Goal: Task Accomplishment & Management: Manage account settings

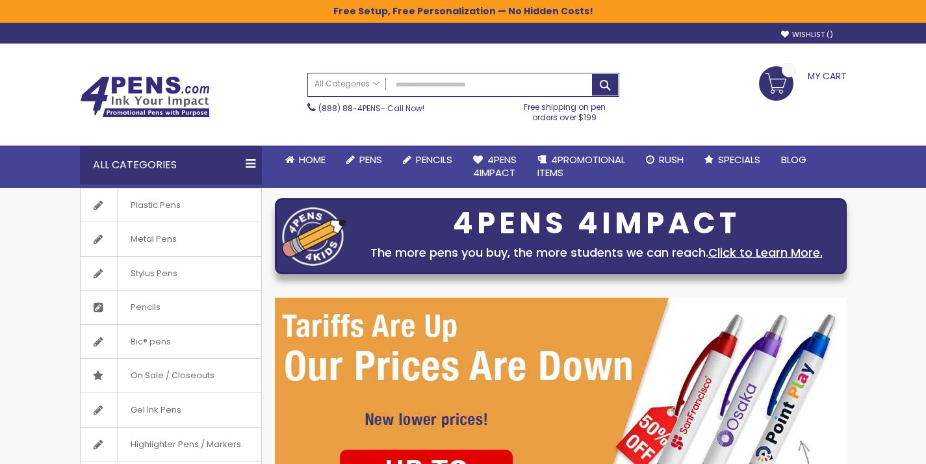
click at [820, 78] on span "My Cart" at bounding box center [827, 74] width 39 height 17
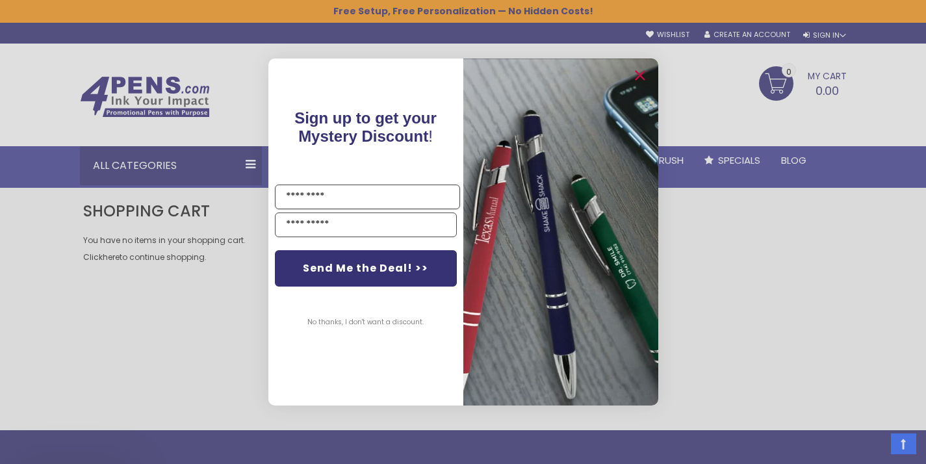
scroll to position [341, 0]
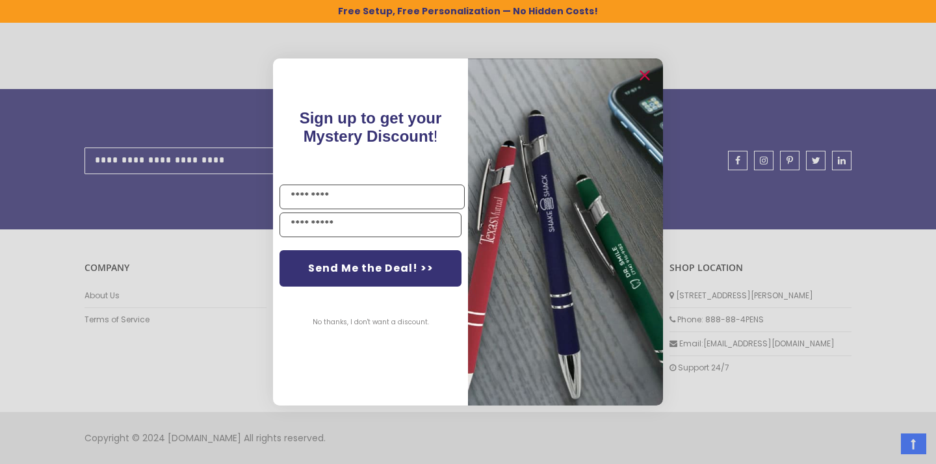
click at [344, 321] on button "No thanks, I don't want a discount." at bounding box center [370, 322] width 129 height 33
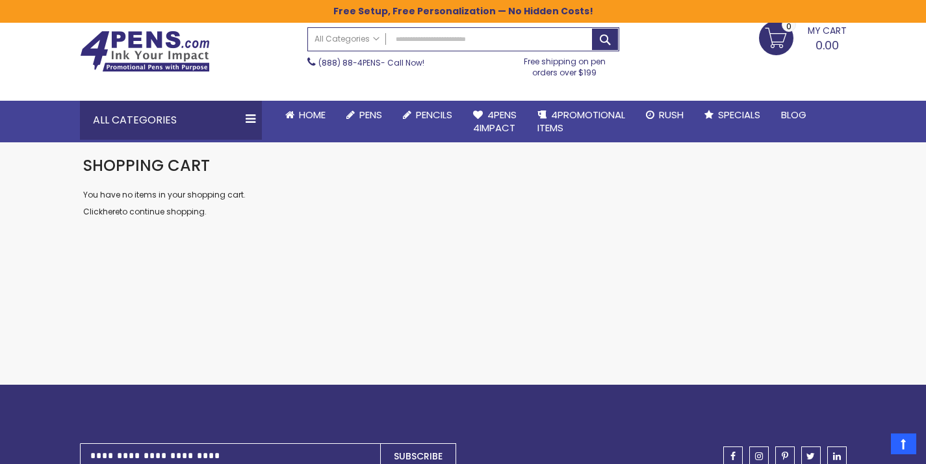
scroll to position [0, 0]
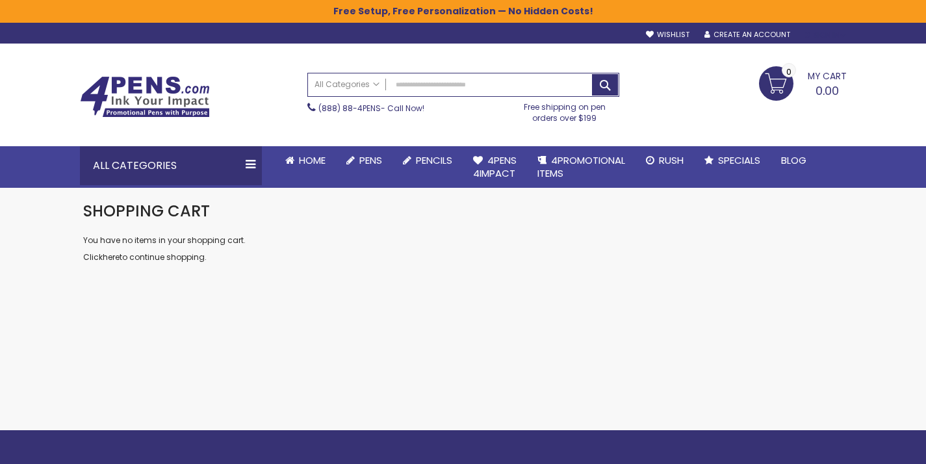
click at [828, 35] on div "Sign In" at bounding box center [825, 36] width 43 height 10
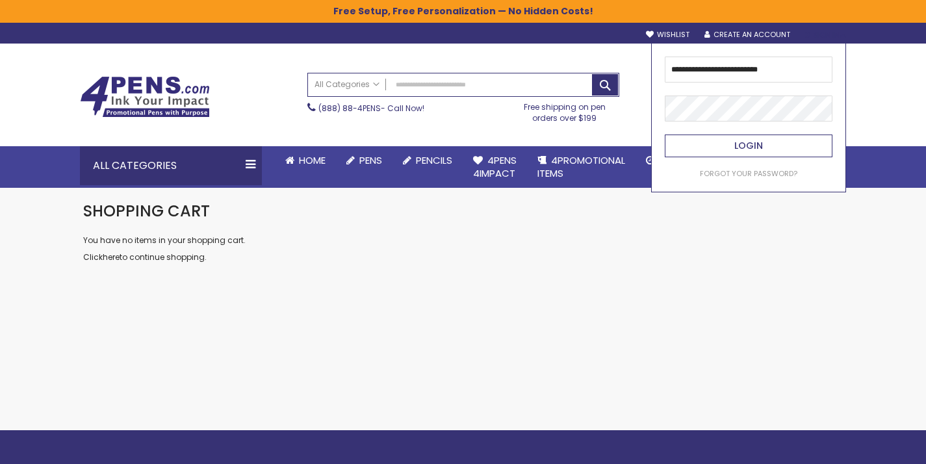
click at [761, 146] on span "Login" at bounding box center [749, 145] width 29 height 13
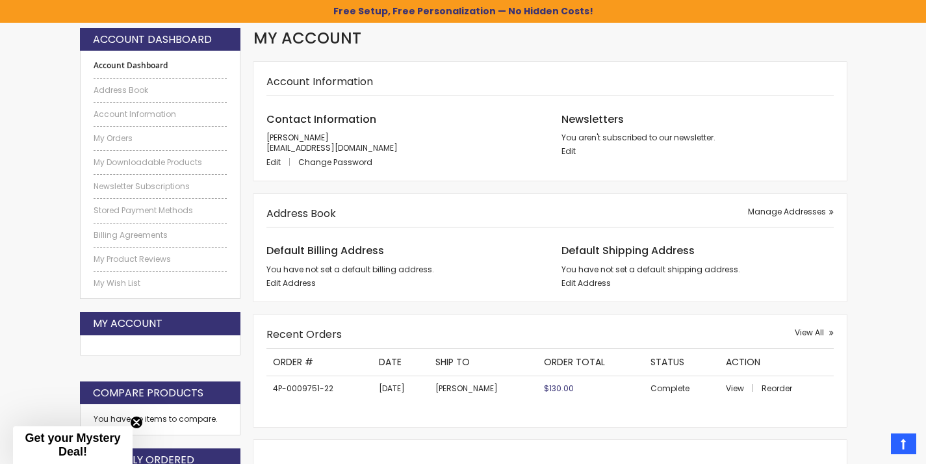
scroll to position [159, 0]
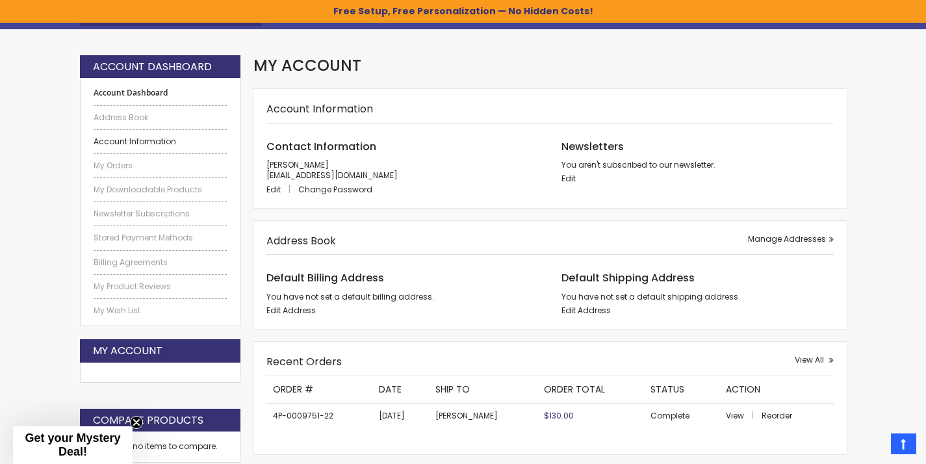
click at [112, 142] on link "Account Information" at bounding box center [161, 142] width 134 height 10
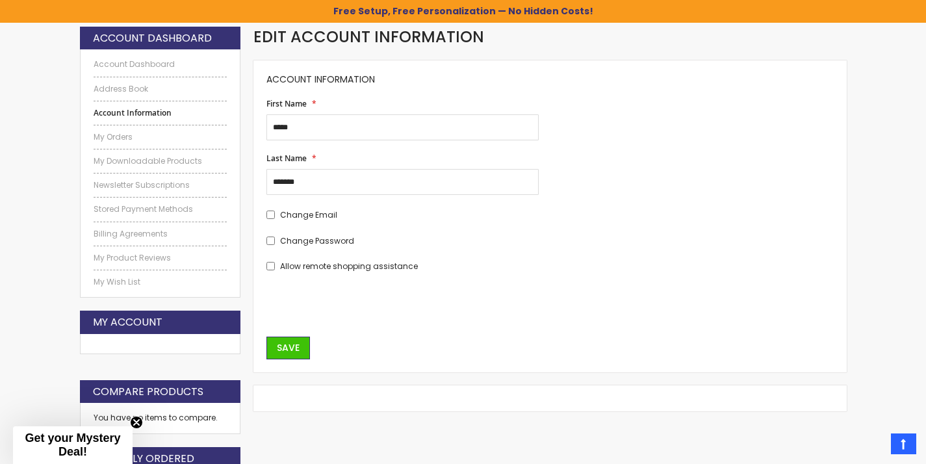
scroll to position [150, 0]
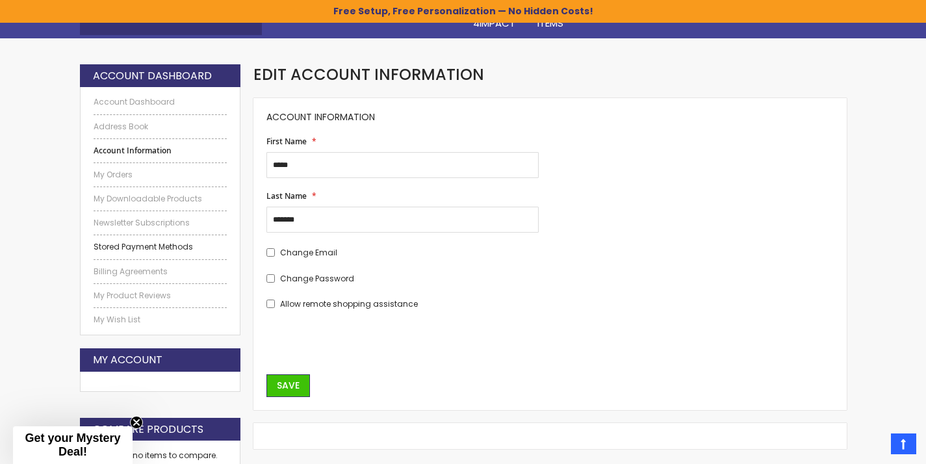
click at [116, 247] on link "Stored Payment Methods" at bounding box center [161, 247] width 134 height 10
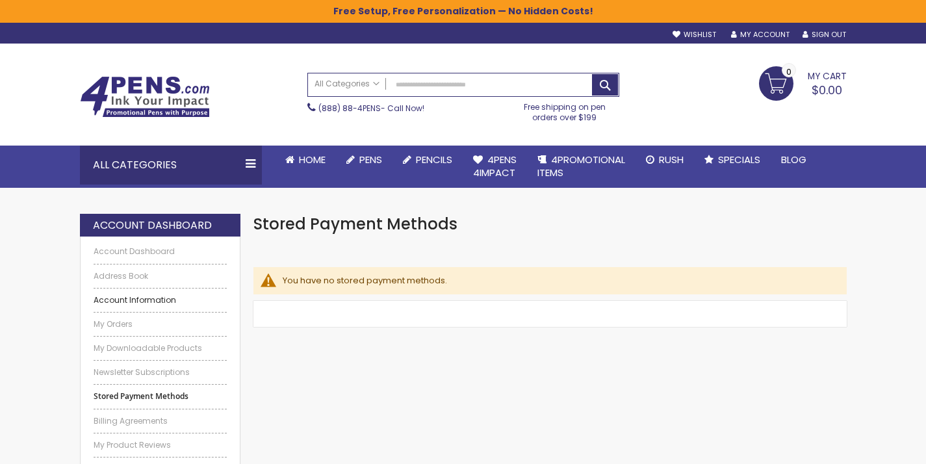
click at [118, 300] on link "Account Information" at bounding box center [161, 300] width 134 height 10
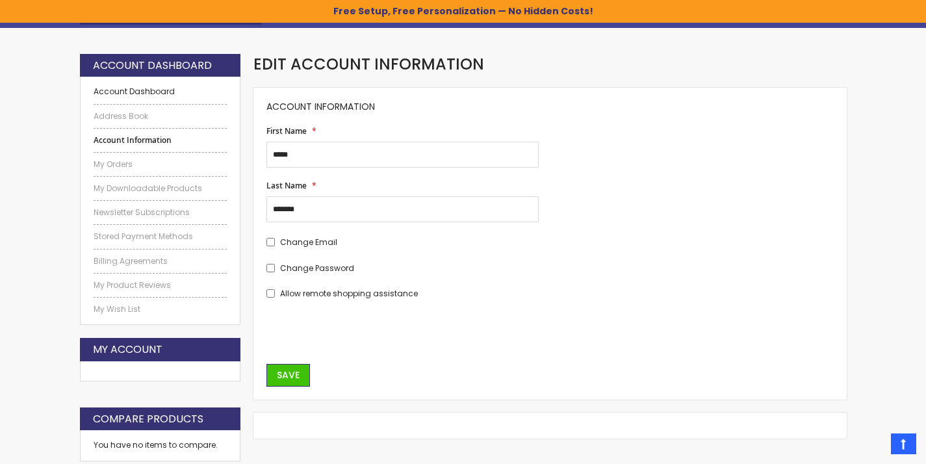
click at [130, 90] on link "Account Dashboard" at bounding box center [161, 91] width 134 height 10
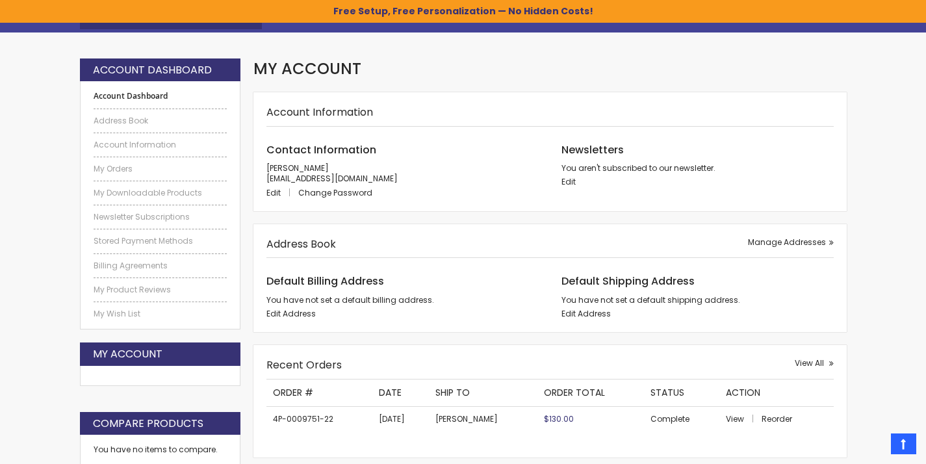
scroll to position [173, 0]
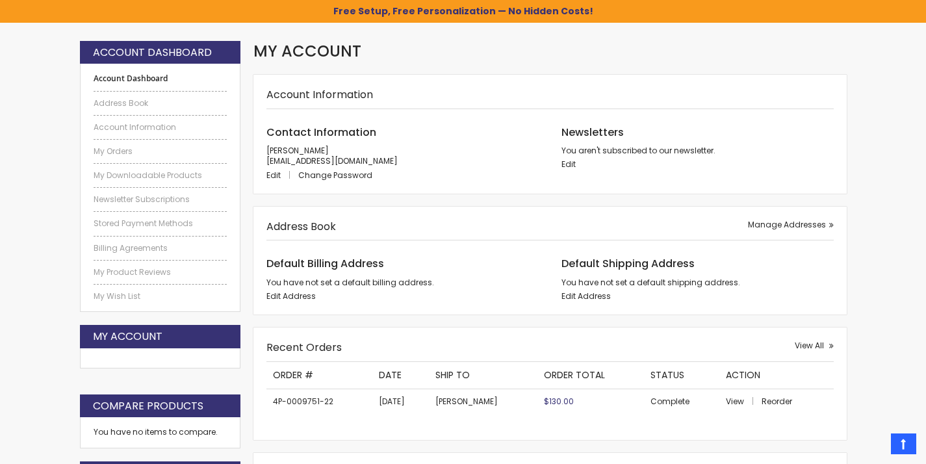
click at [131, 340] on strong "My Account" at bounding box center [128, 337] width 70 height 14
click at [139, 125] on link "Account Information" at bounding box center [161, 127] width 134 height 10
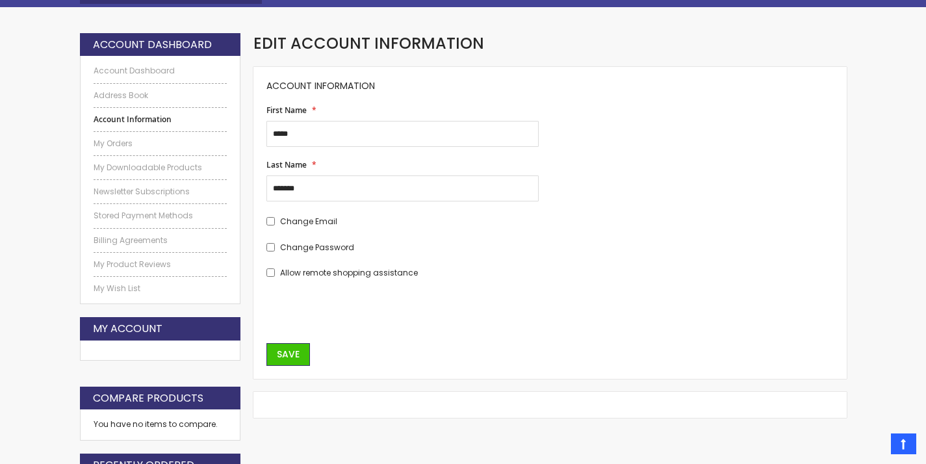
scroll to position [203, 0]
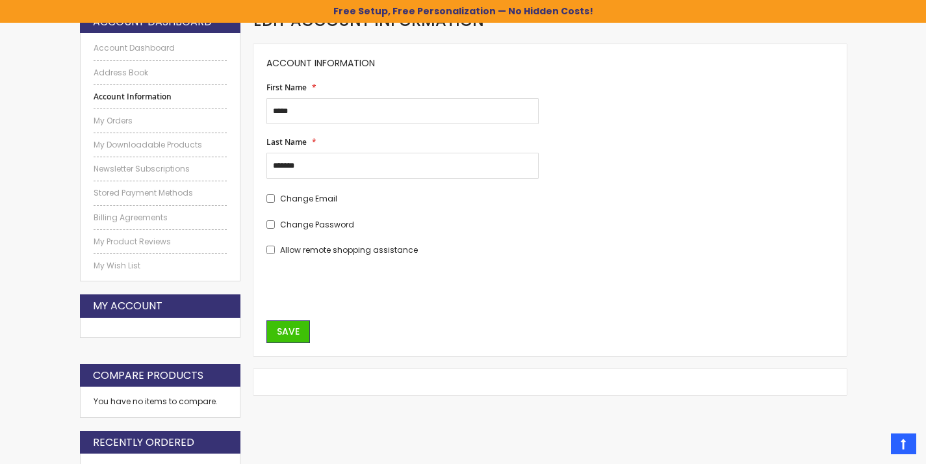
click at [117, 306] on strong "My Account" at bounding box center [128, 306] width 70 height 14
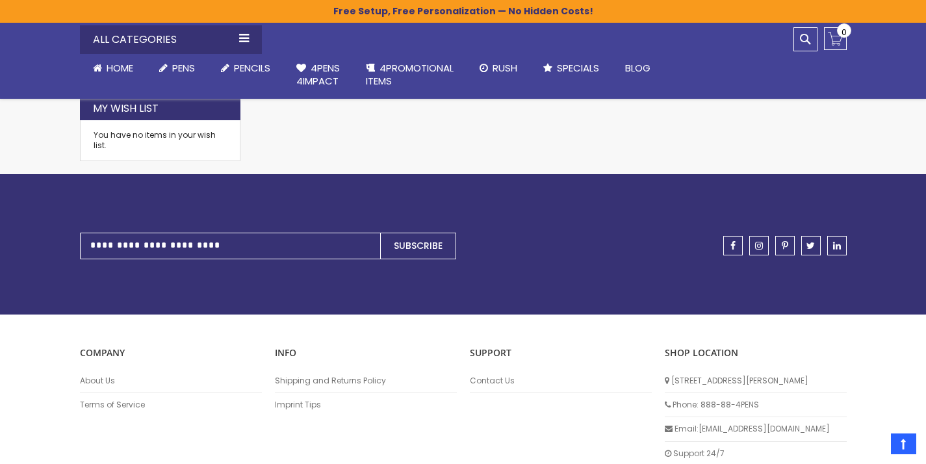
scroll to position [737, 0]
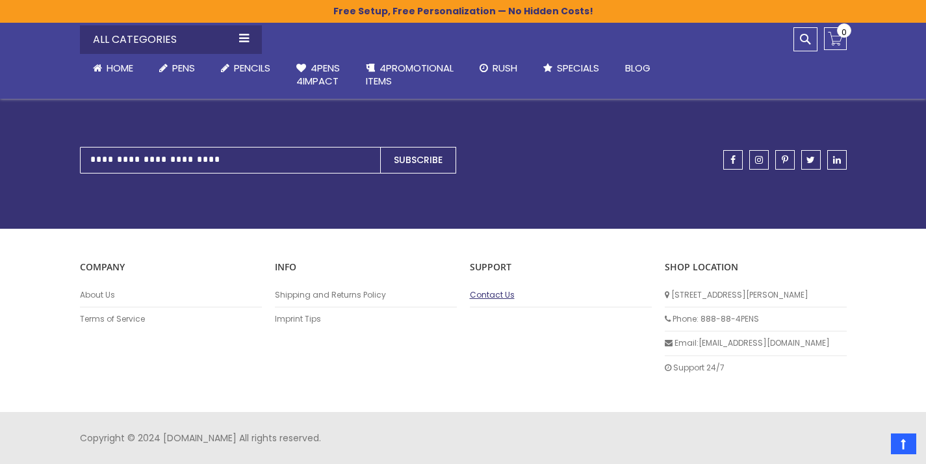
click at [491, 298] on link "Contact Us" at bounding box center [561, 295] width 182 height 10
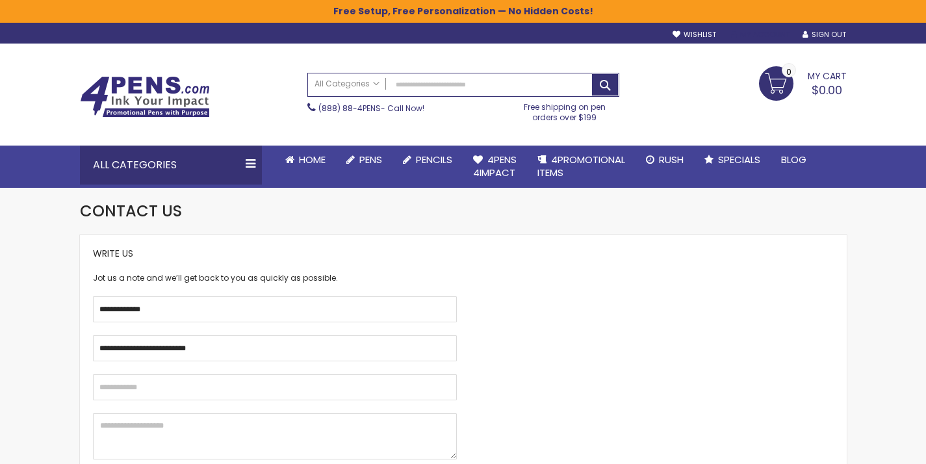
click at [764, 37] on link "My Account" at bounding box center [760, 35] width 59 height 10
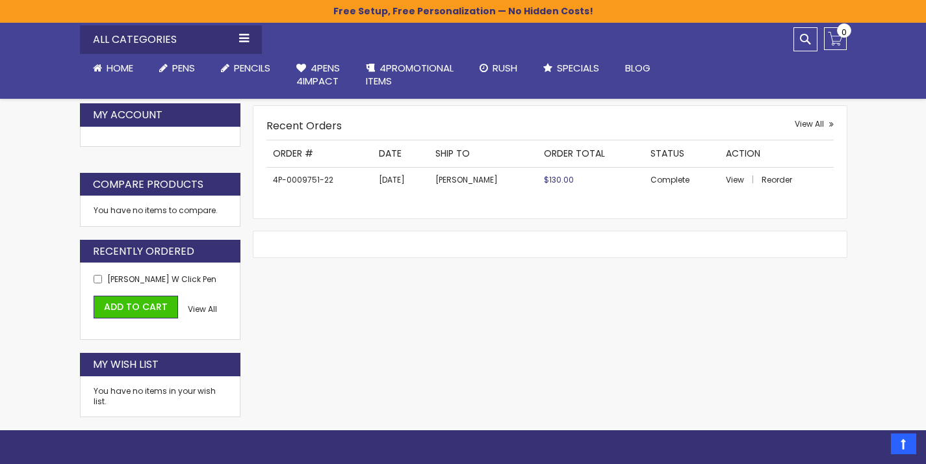
scroll to position [395, 0]
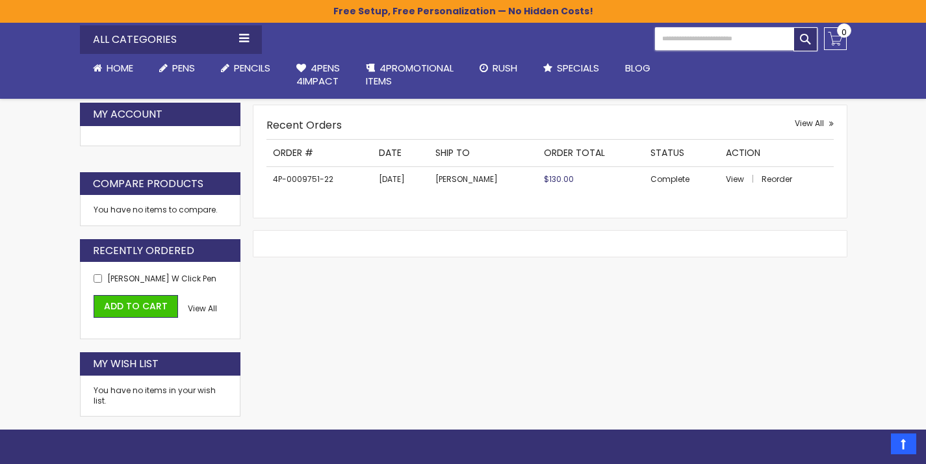
click at [805, 48] on input "Search" at bounding box center [736, 38] width 163 height 23
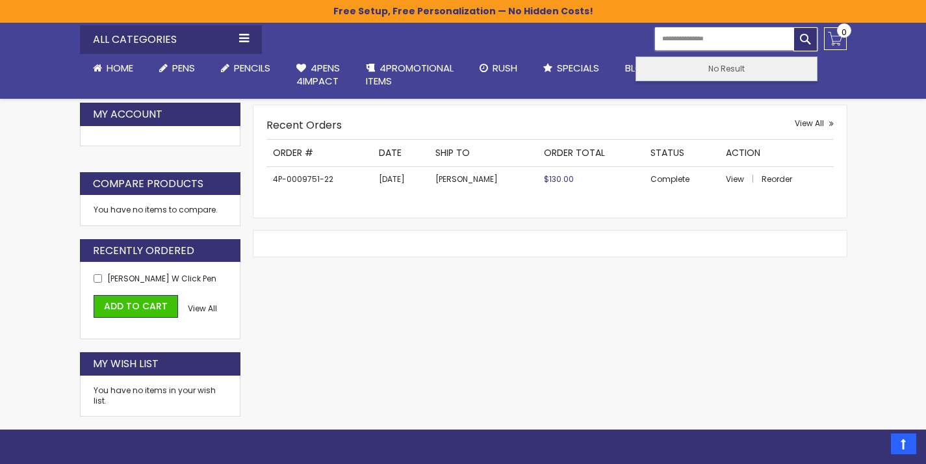
type input "**********"
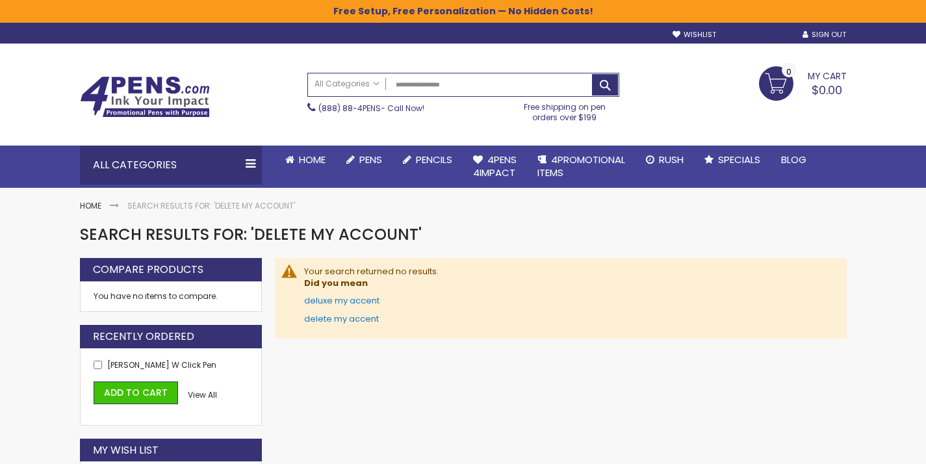
click at [773, 33] on link "My Account" at bounding box center [760, 35] width 59 height 10
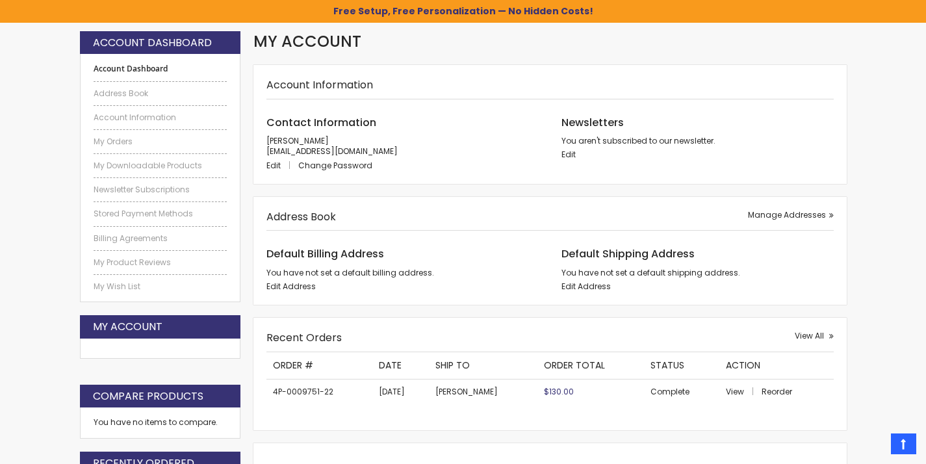
scroll to position [182, 0]
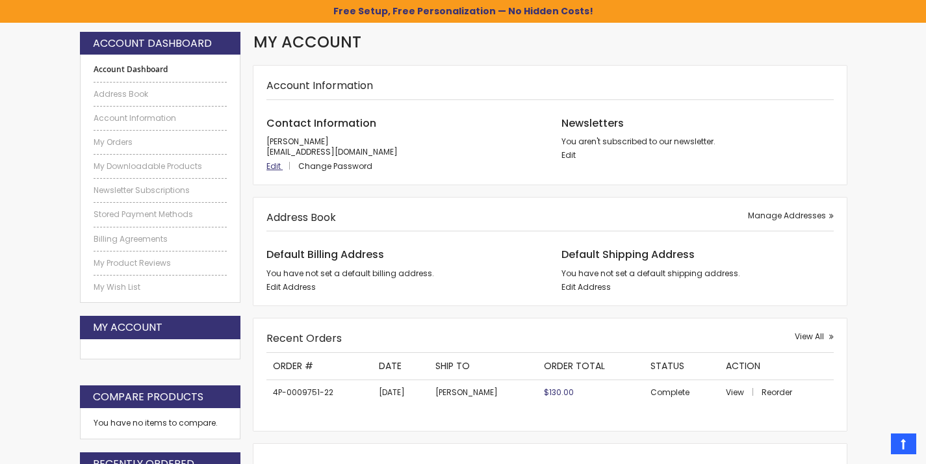
click at [275, 169] on span "Edit" at bounding box center [274, 166] width 14 height 11
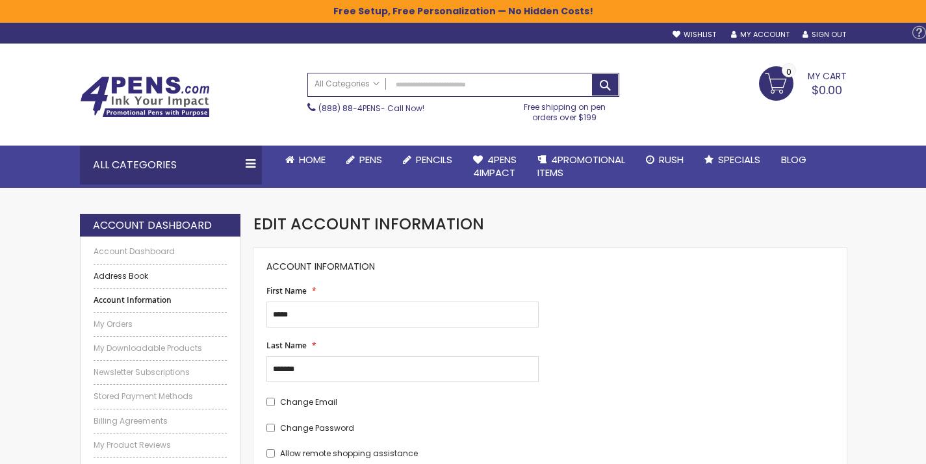
scroll to position [40, 0]
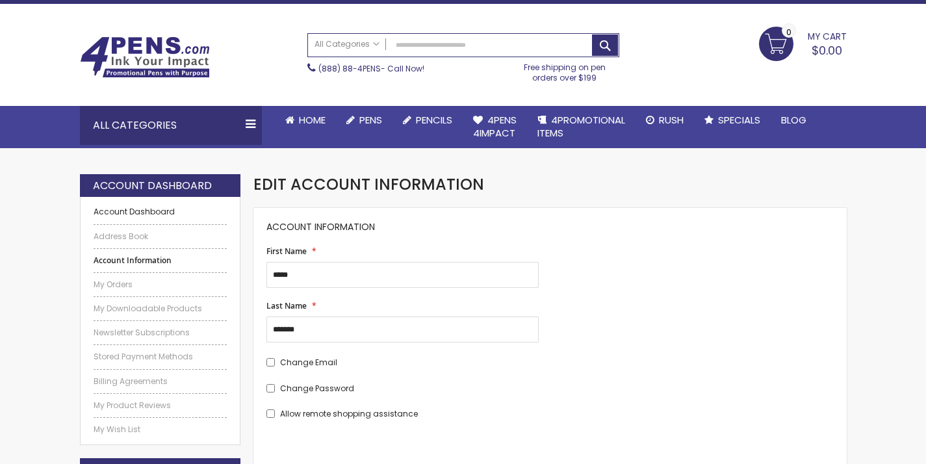
click at [120, 215] on link "Account Dashboard" at bounding box center [161, 212] width 134 height 10
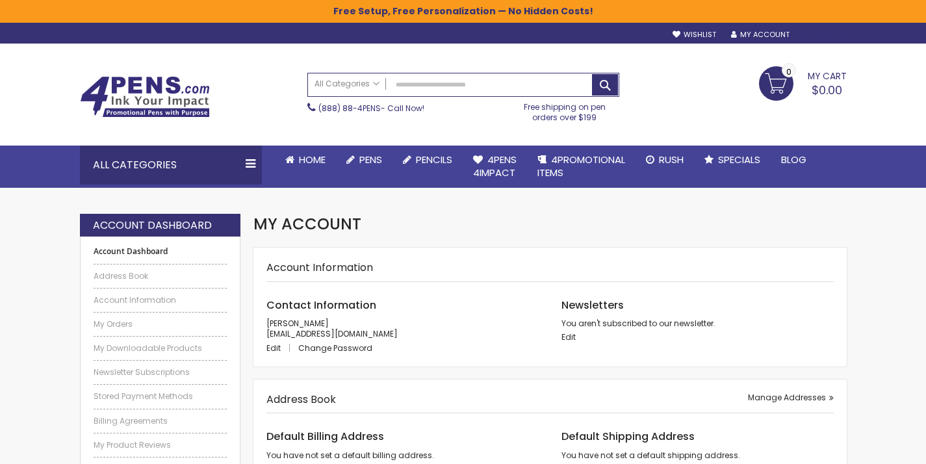
click at [830, 33] on link "Sign Out" at bounding box center [825, 35] width 44 height 10
